Goal: Navigation & Orientation: Understand site structure

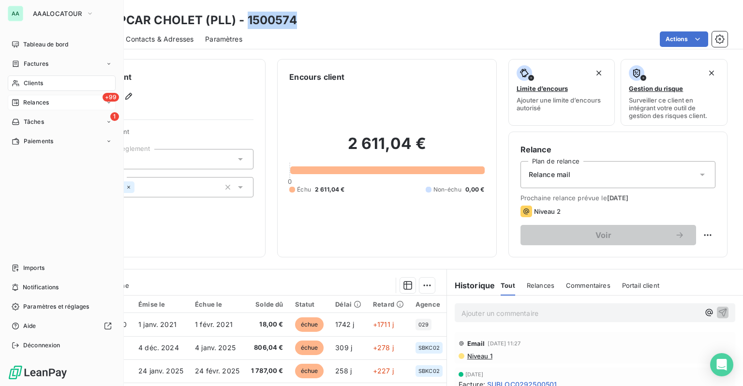
click at [21, 104] on div "Relances" at bounding box center [30, 102] width 37 height 9
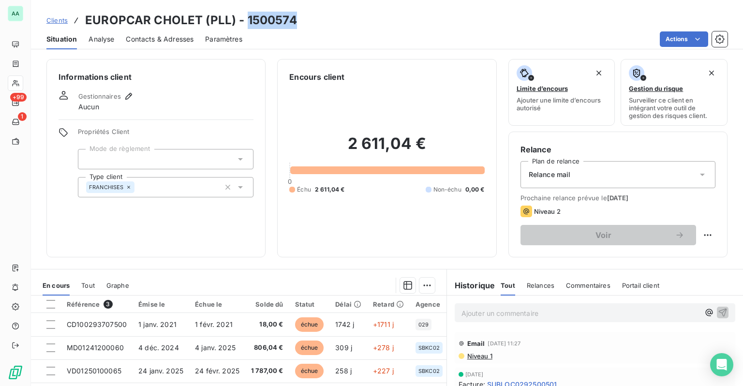
click at [58, 21] on span "Clients" at bounding box center [56, 20] width 21 height 8
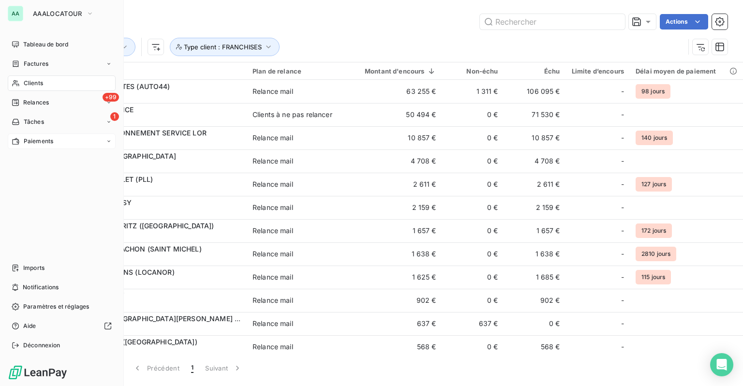
click at [35, 140] on span "Paiements" at bounding box center [38, 141] width 29 height 9
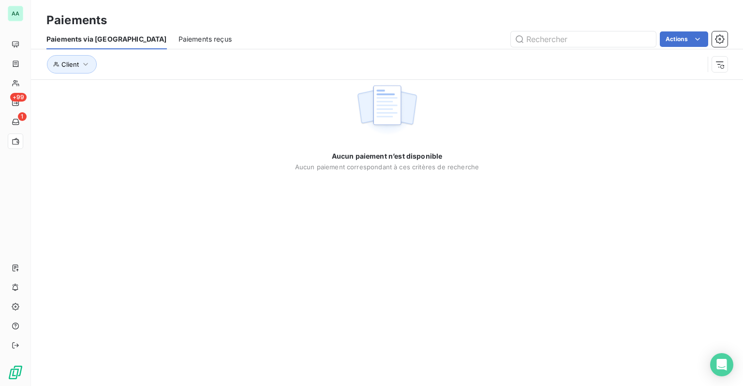
click at [178, 45] on div "Paiements reçus" at bounding box center [204, 39] width 53 height 20
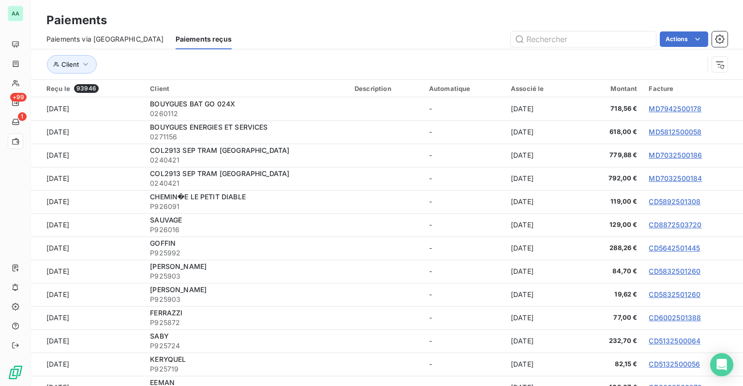
click at [110, 38] on span "Paiements via [GEOGRAPHIC_DATA]" at bounding box center [104, 39] width 117 height 10
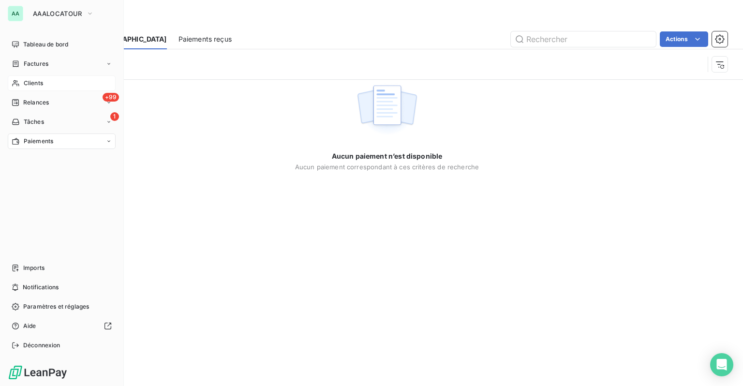
click at [25, 86] on span "Clients" at bounding box center [33, 83] width 19 height 9
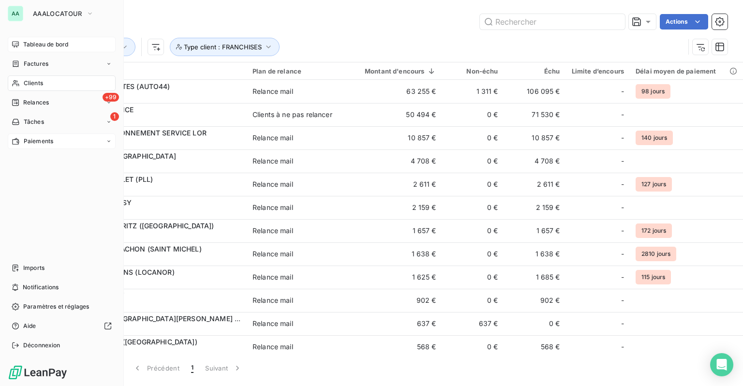
click at [43, 49] on div "Tableau de bord" at bounding box center [62, 44] width 108 height 15
